Goal: Task Accomplishment & Management: Manage account settings

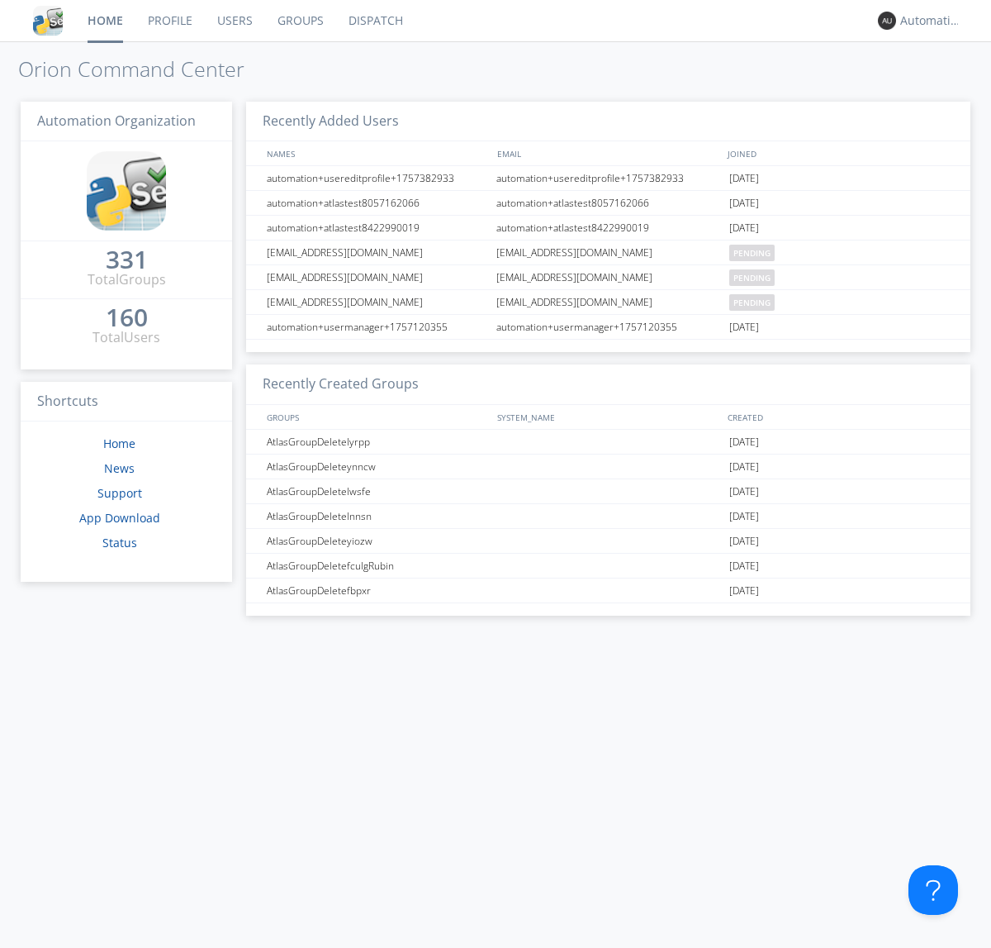
click at [374, 21] on link "Dispatch" at bounding box center [375, 20] width 79 height 41
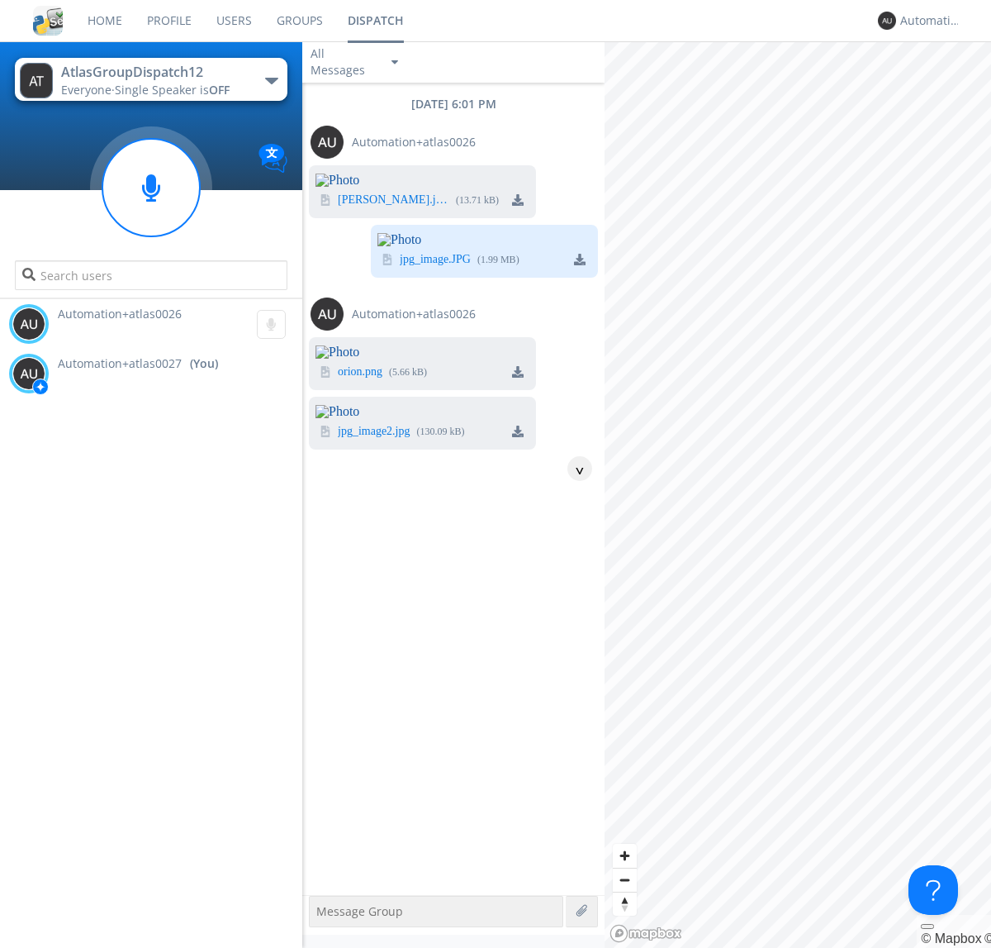
scroll to position [561, 0]
click at [518, 437] on img at bounding box center [518, 431] width 12 height 12
click at [927, 21] on div "Automation+atlas0027" at bounding box center [931, 20] width 62 height 17
click at [939, 87] on div "Log Out" at bounding box center [939, 88] width 85 height 30
